Goal: Unclear

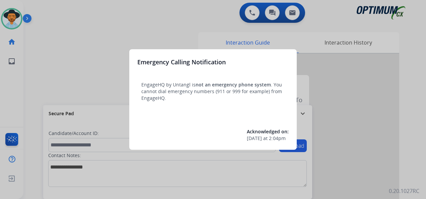
click at [11, 16] on div at bounding box center [213, 99] width 426 height 199
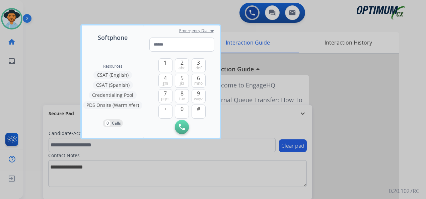
click at [11, 16] on div at bounding box center [213, 99] width 426 height 199
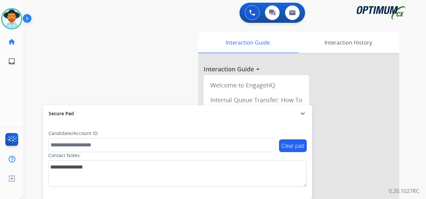
click at [11, 16] on img at bounding box center [11, 18] width 19 height 19
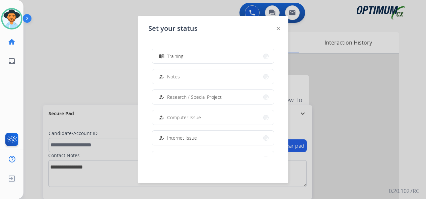
scroll to position [167, 0]
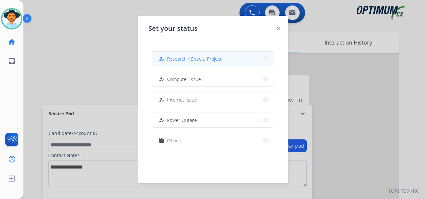
click at [211, 65] on button "how_to_reg Research / Special Project" at bounding box center [213, 59] width 122 height 14
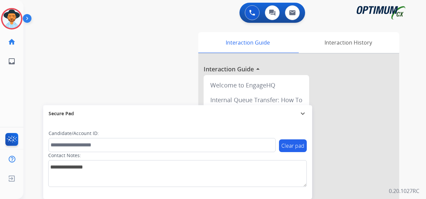
click at [400, 89] on div "Interaction Guide Interaction History Interaction Guide arrow_drop_up Welcome t…" at bounding box center [301, 166] width 219 height 274
